Goal: Information Seeking & Learning: Learn about a topic

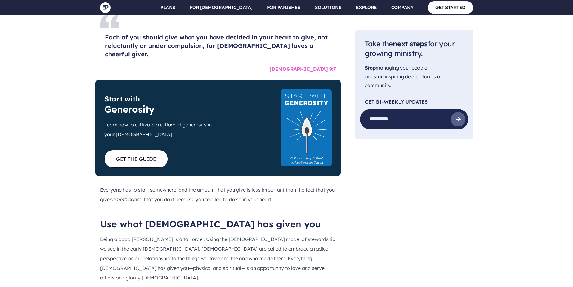
scroll to position [3456, 0]
